Goal: Check status

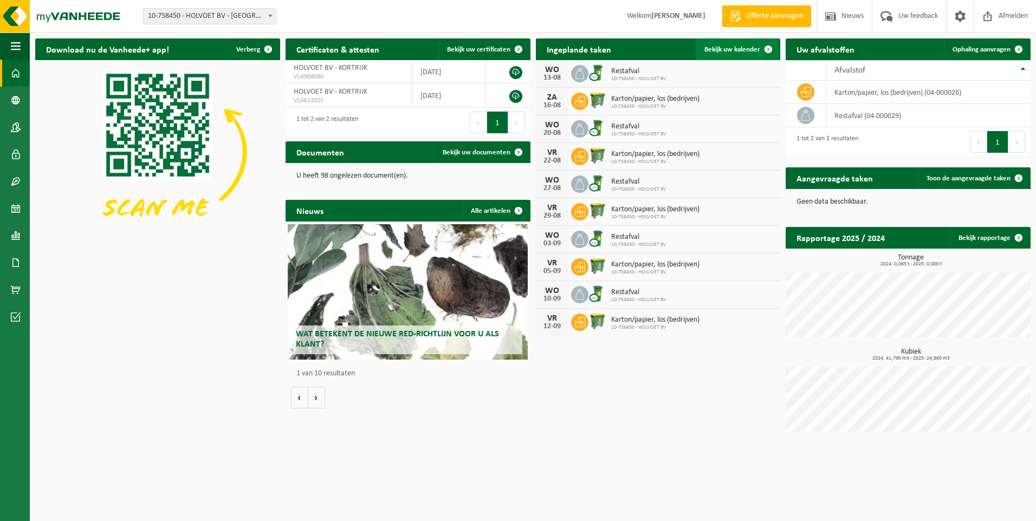
click at [769, 47] on span at bounding box center [768, 49] width 22 height 22
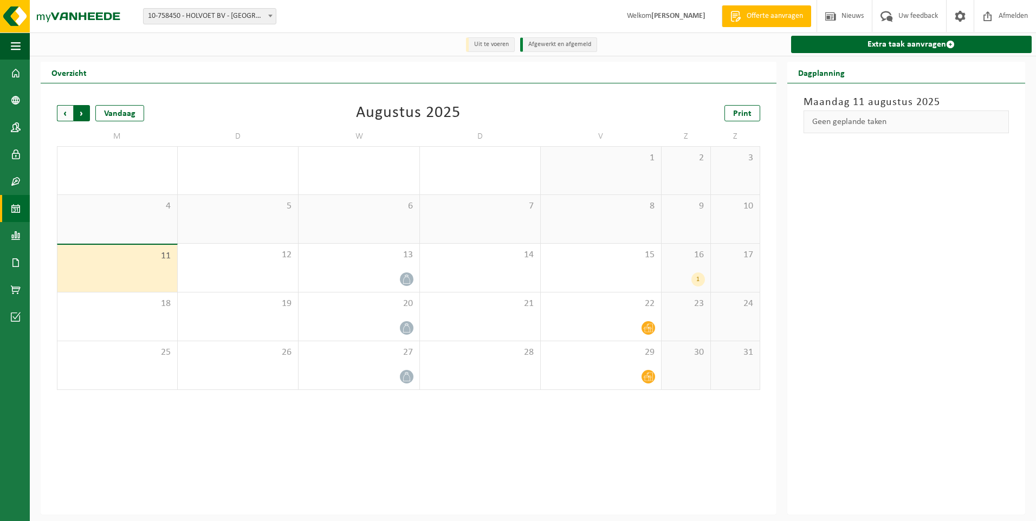
click at [69, 114] on span "Vorige" at bounding box center [65, 113] width 16 height 16
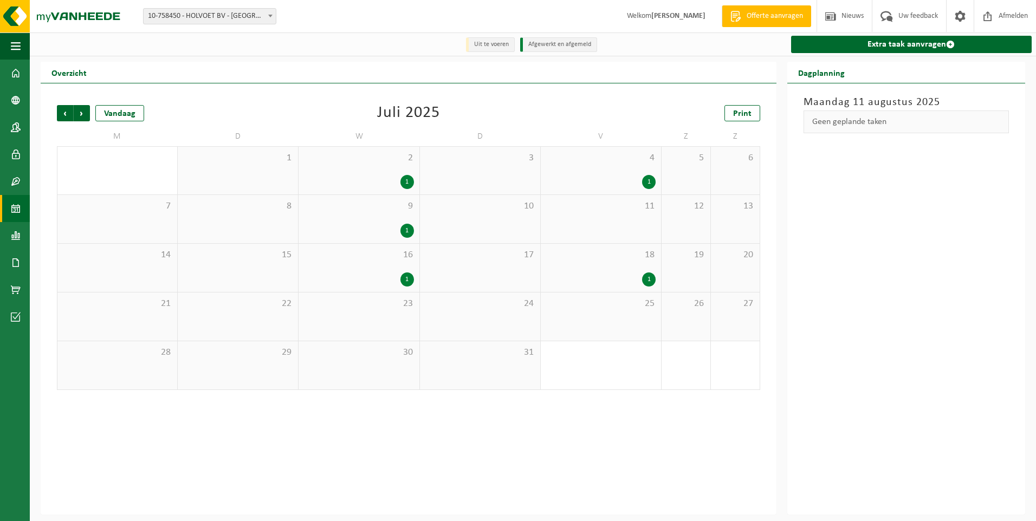
click at [402, 276] on div "1" at bounding box center [407, 279] width 14 height 14
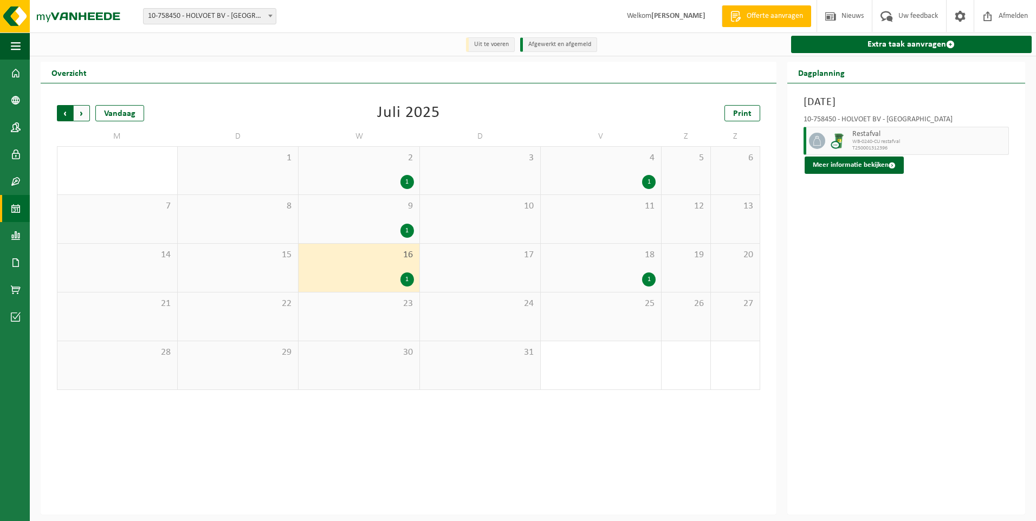
click at [83, 114] on span "Volgende" at bounding box center [82, 113] width 16 height 16
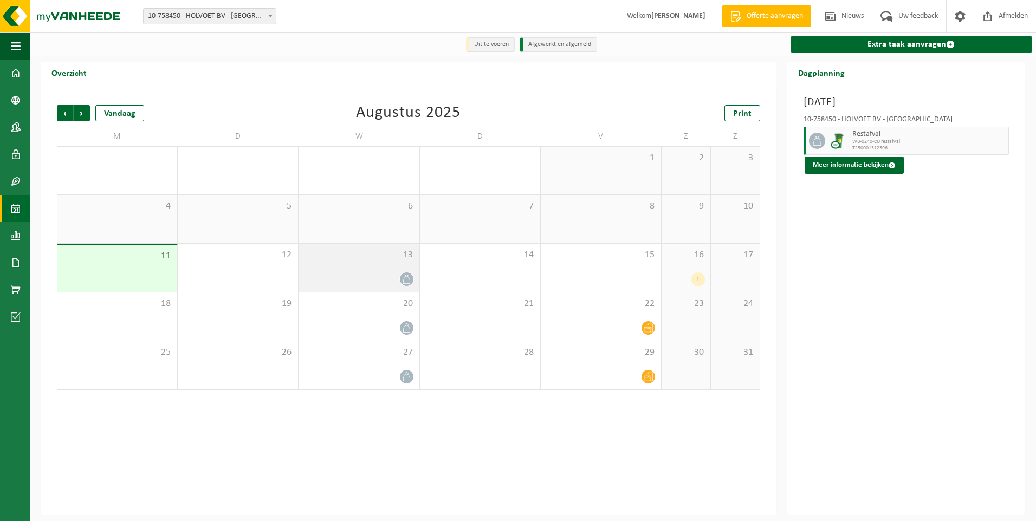
click at [409, 280] on icon at bounding box center [405, 279] width 7 height 9
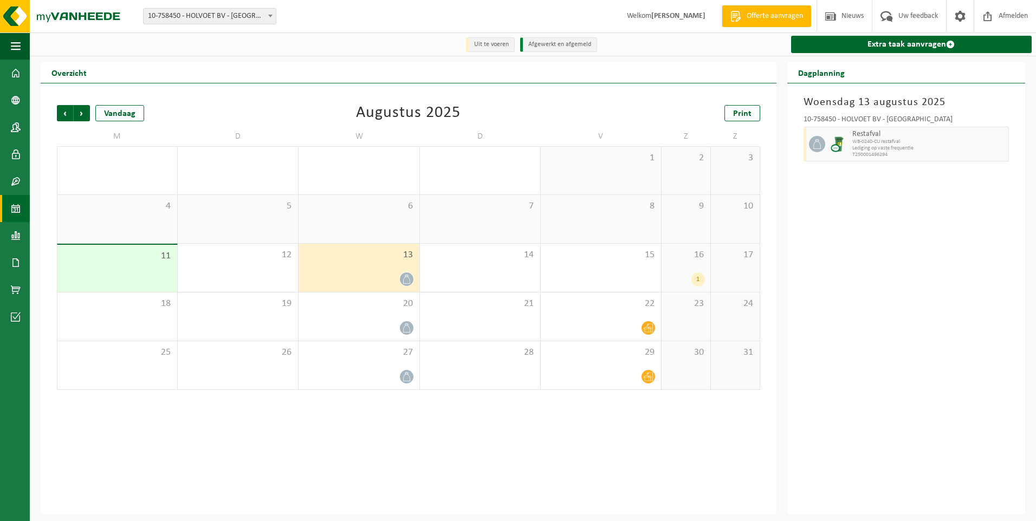
click at [697, 278] on div "1" at bounding box center [698, 279] width 14 height 14
